Goal: Transaction & Acquisition: Purchase product/service

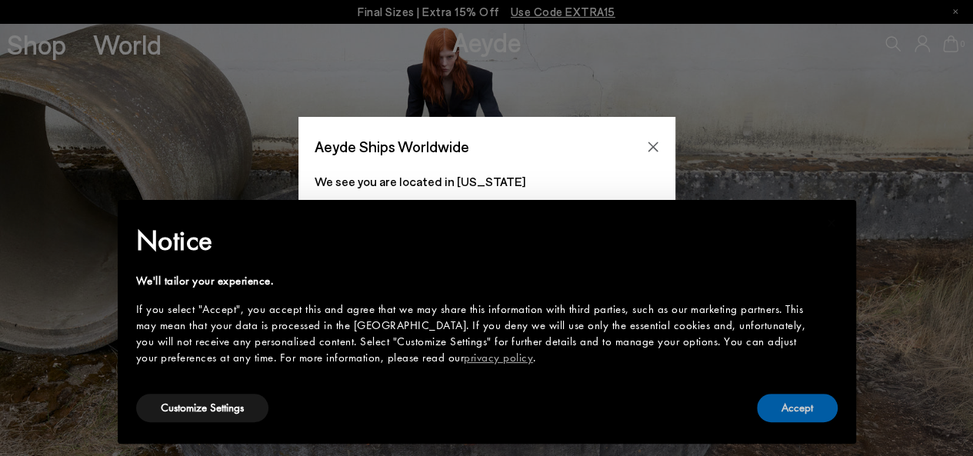
click at [807, 410] on button "Accept" at bounding box center [797, 408] width 81 height 28
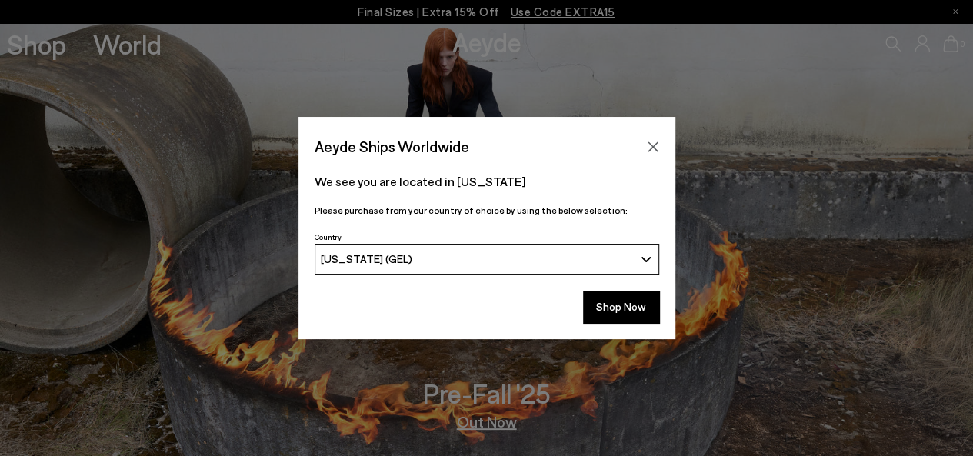
click at [623, 297] on button "Shop Now" at bounding box center [621, 307] width 76 height 32
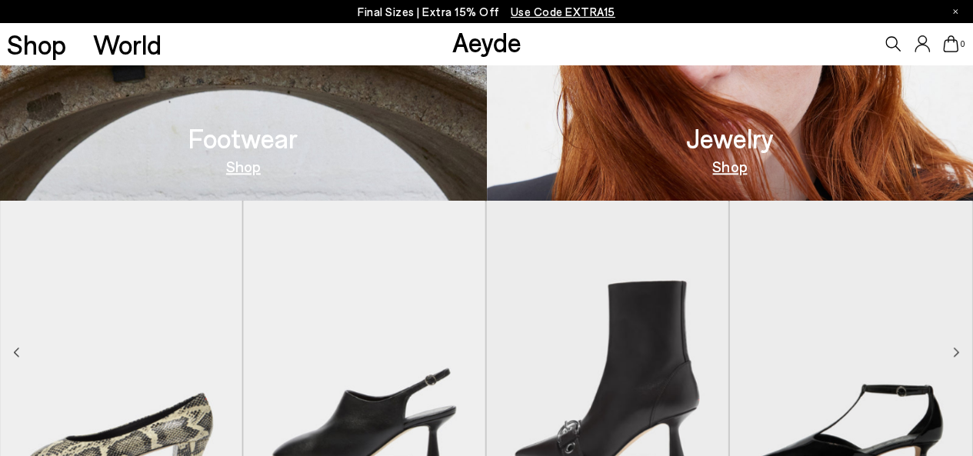
scroll to position [675, 0]
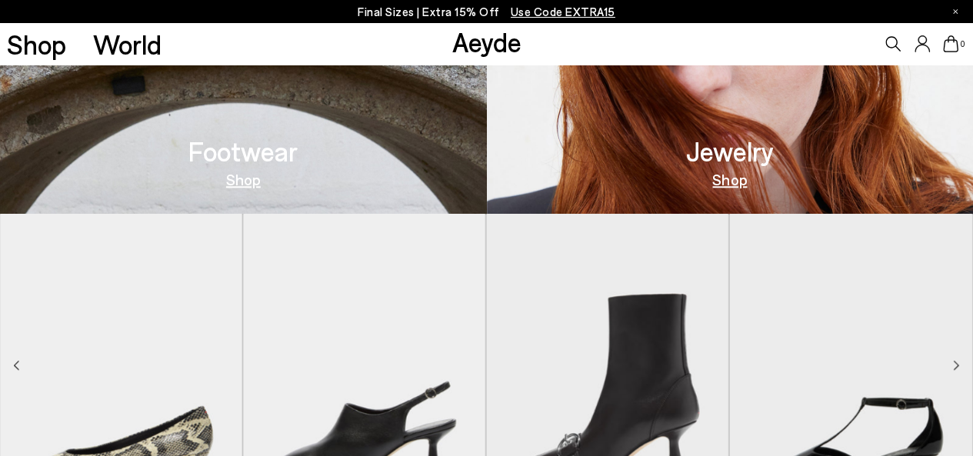
click at [621, 294] on img "3 / 9" at bounding box center [607, 366] width 242 height 305
